Goal: Information Seeking & Learning: Learn about a topic

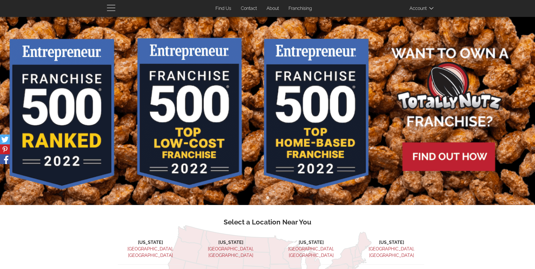
click at [115, 10] on span "button" at bounding box center [112, 7] width 11 height 7
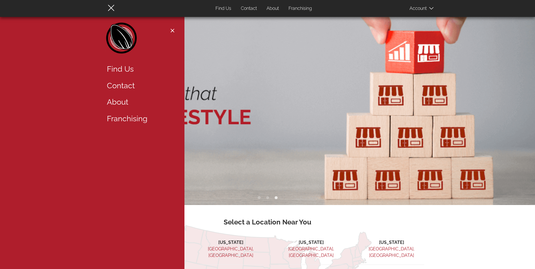
click at [217, 104] on img at bounding box center [267, 111] width 535 height 188
click at [113, 8] on span "button" at bounding box center [112, 7] width 11 height 7
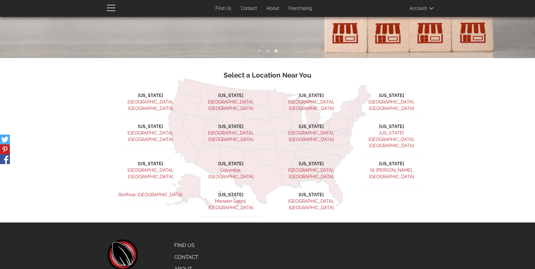
scroll to position [152, 0]
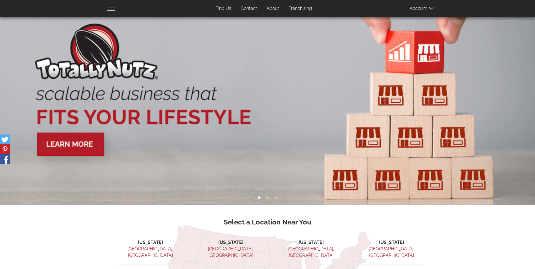
click at [276, 9] on link "About" at bounding box center [272, 8] width 21 height 11
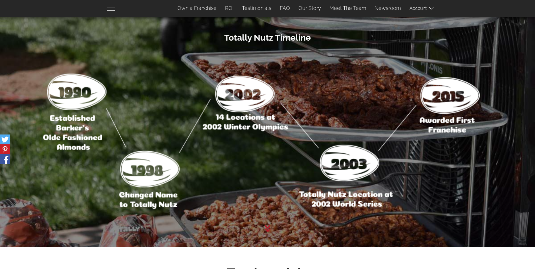
scroll to position [1708, 0]
